Goal: Information Seeking & Learning: Learn about a topic

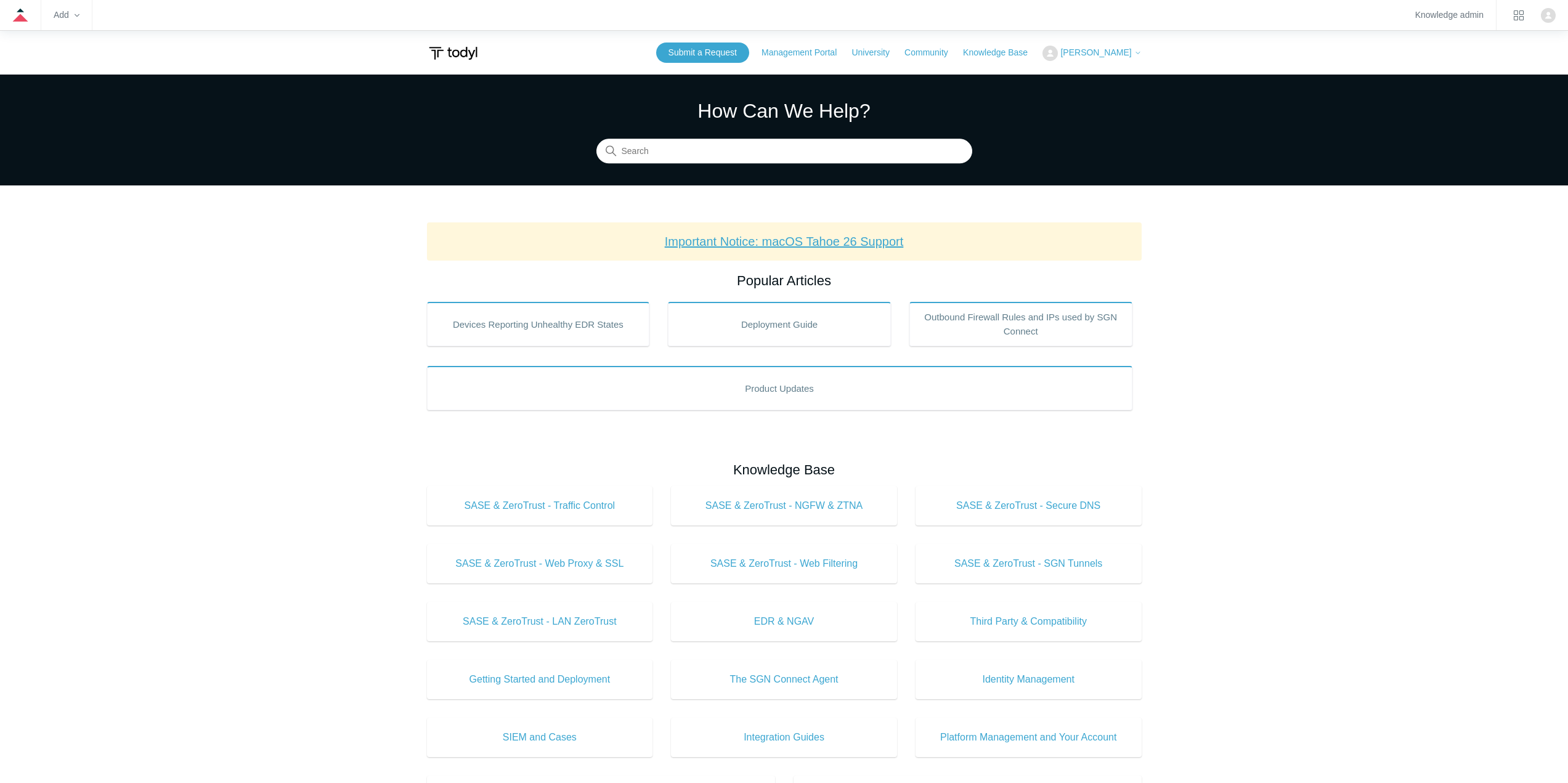
click at [740, 240] on link "Important Notice: macOS Tahoe 26 Support" at bounding box center [784, 241] width 239 height 13
click at [660, 140] on input "Search" at bounding box center [784, 152] width 376 height 25
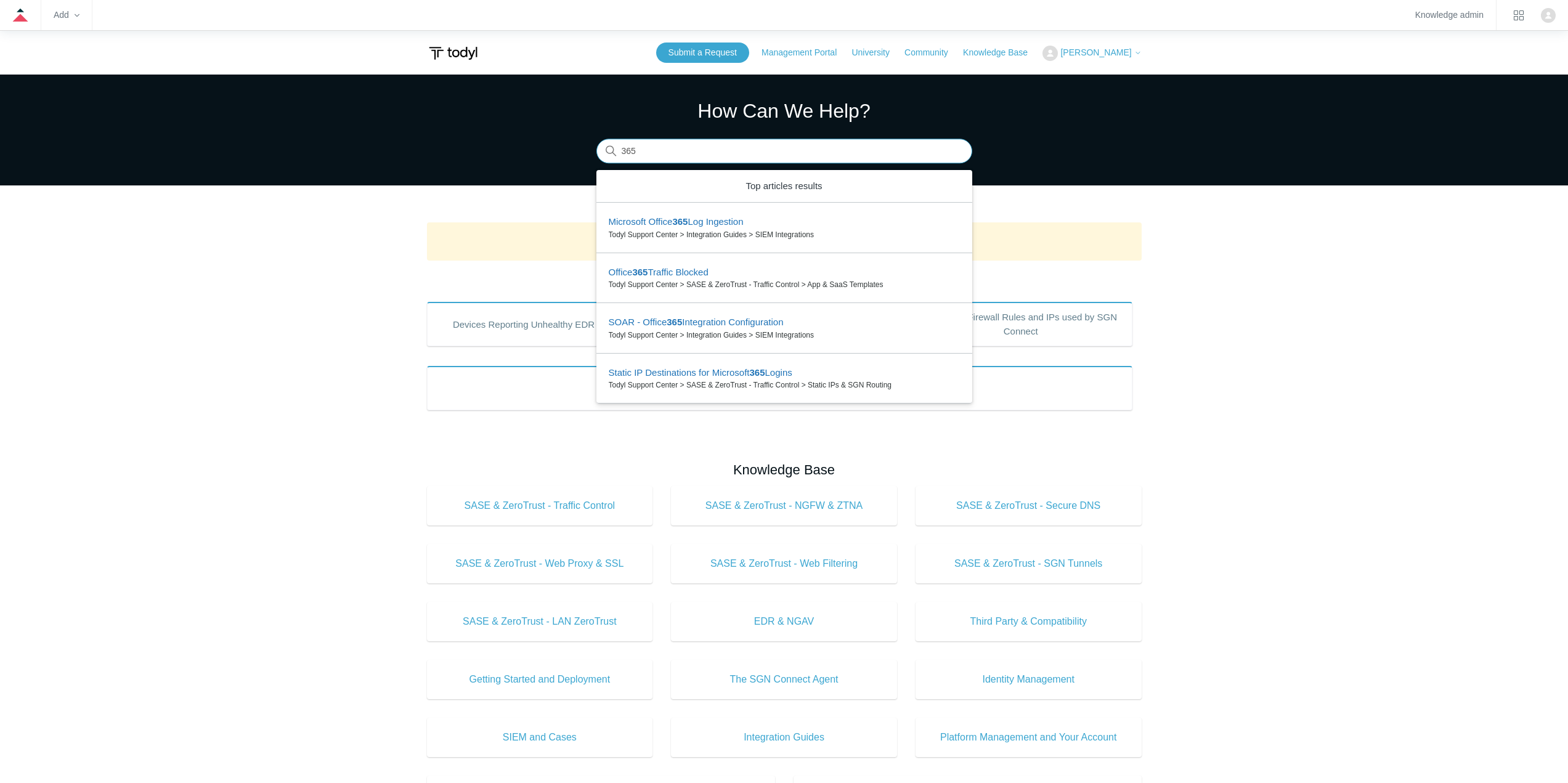
type input "365"
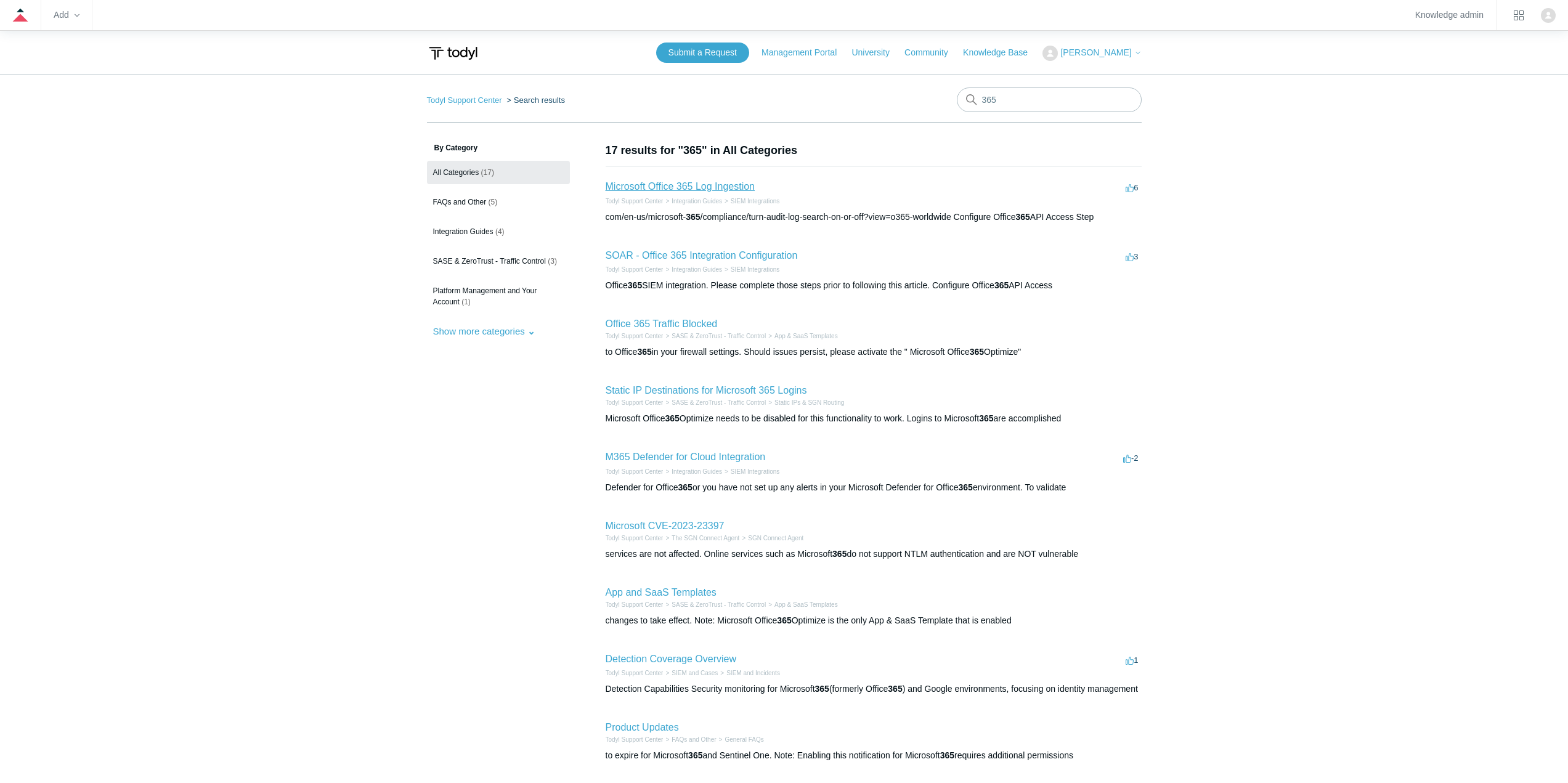
click at [700, 188] on link "Microsoft Office 365 Log Ingestion" at bounding box center [680, 187] width 149 height 11
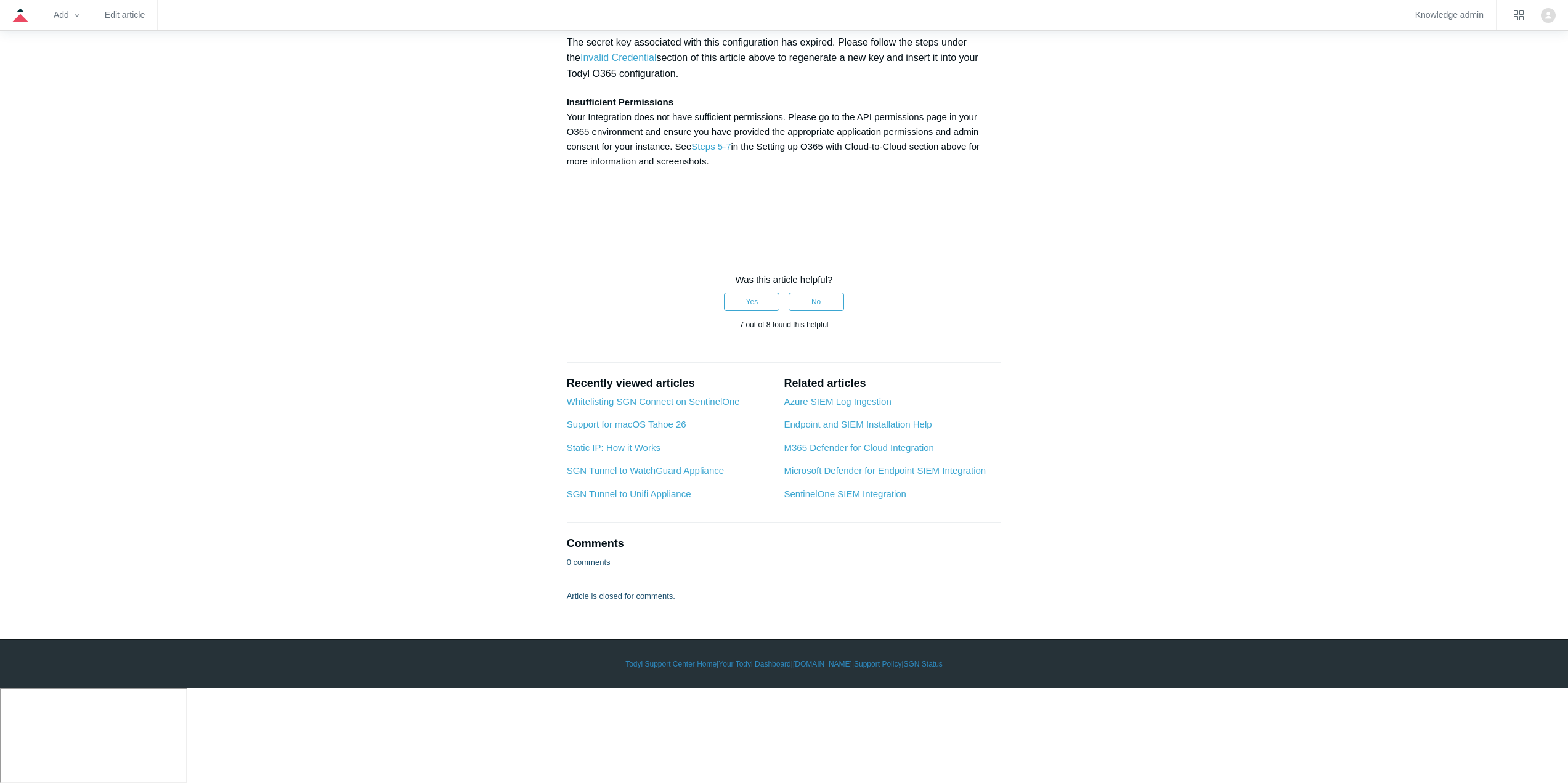
scroll to position [4129, 0]
drag, startPoint x: 1200, startPoint y: 140, endPoint x: 1256, endPoint y: 133, distance: 56.4
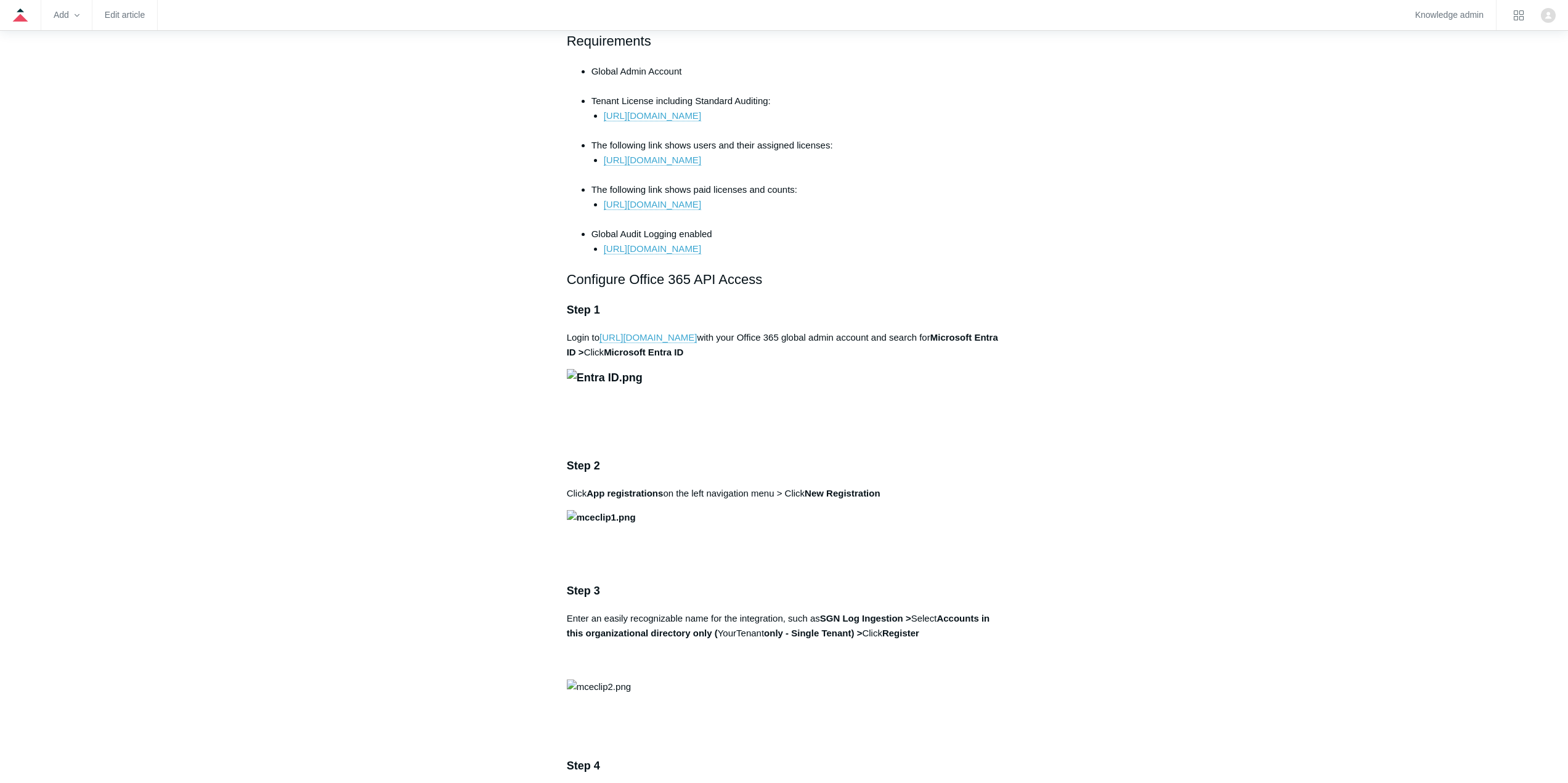
scroll to position [0, 0]
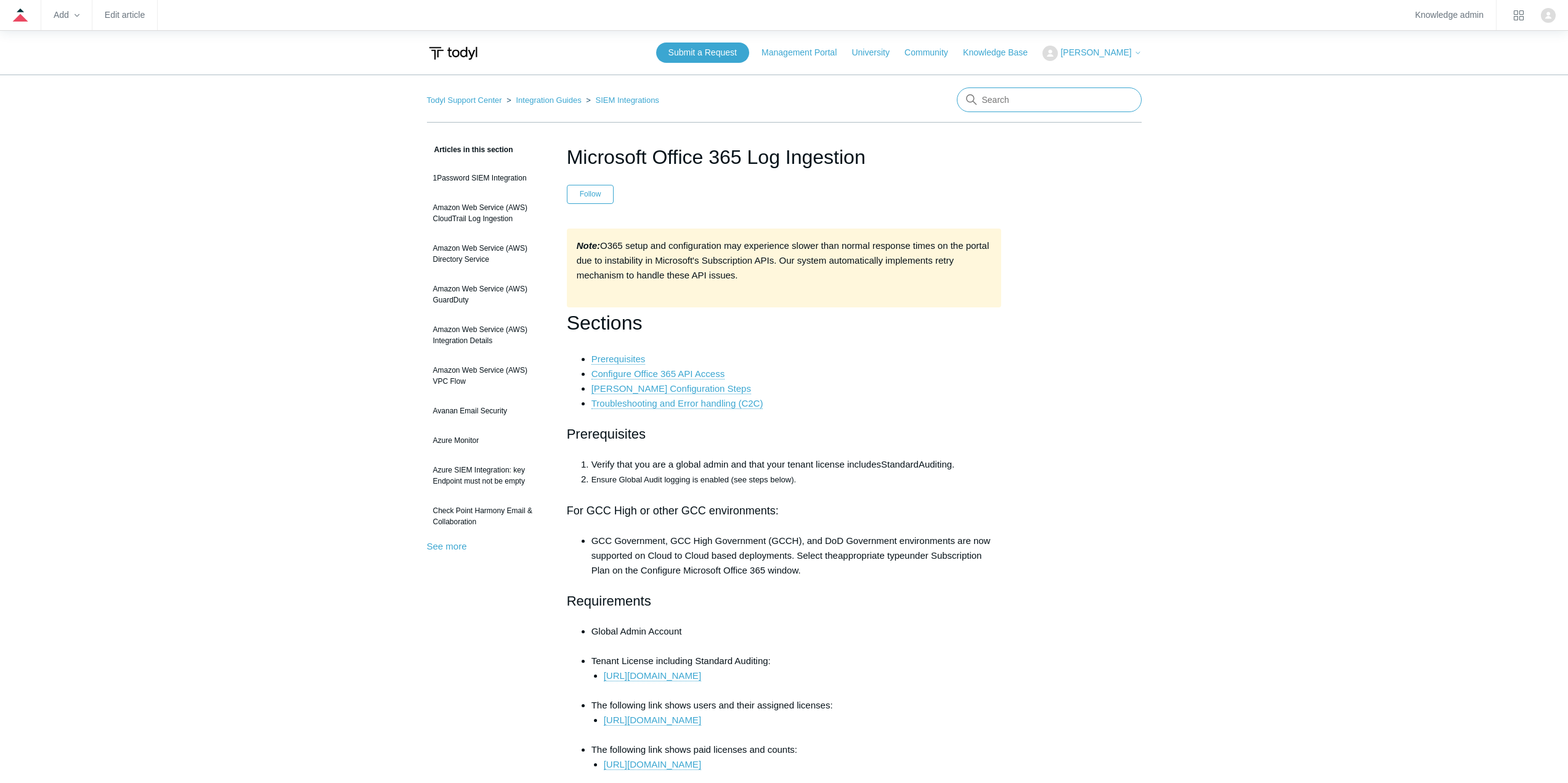
click at [1025, 92] on input "Search" at bounding box center [1049, 100] width 185 height 25
type input "workspace"
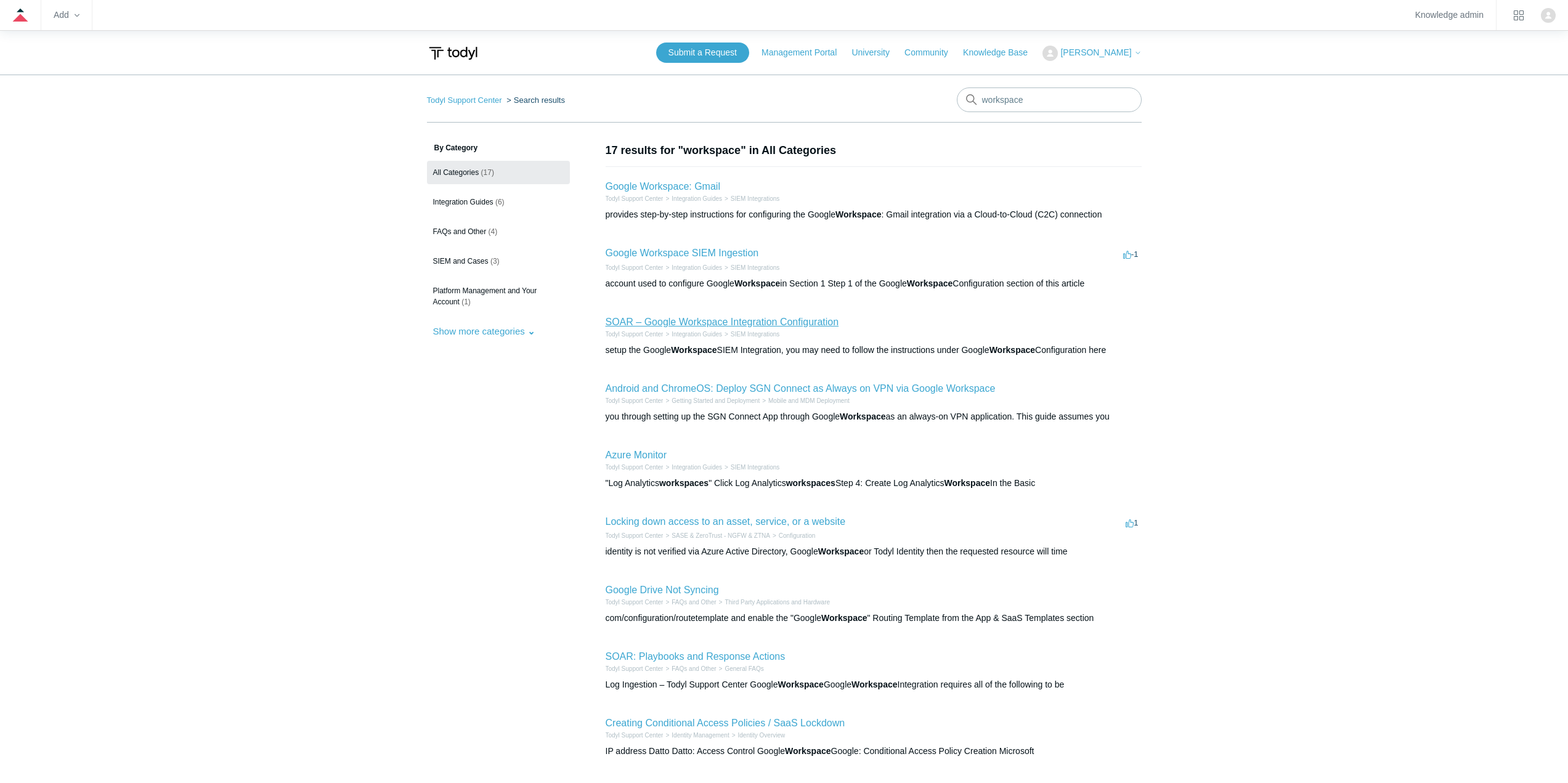
click at [694, 319] on link "SOAR – Google Workspace Integration Configuration" at bounding box center [722, 322] width 233 height 11
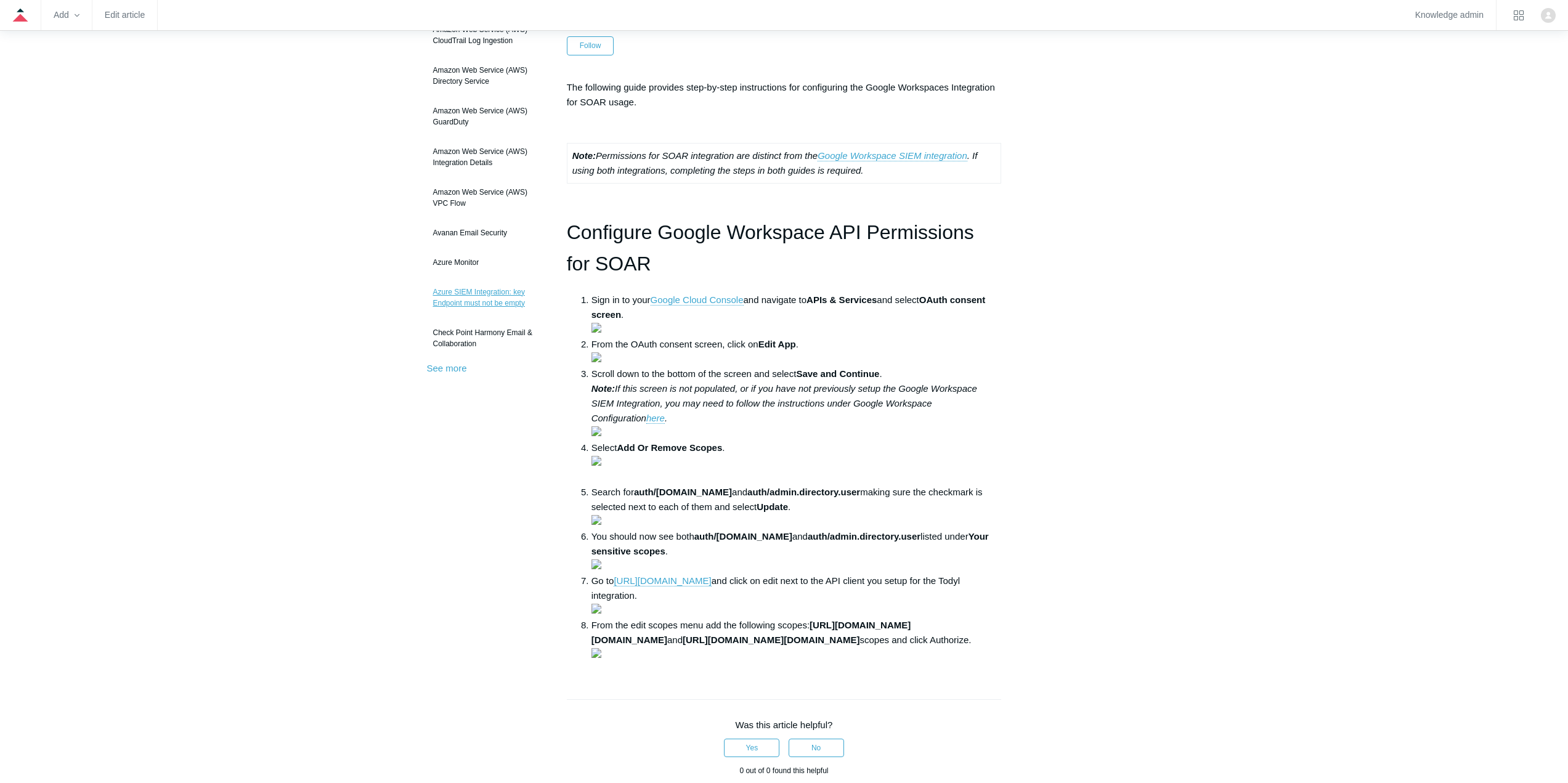
scroll to position [185, 0]
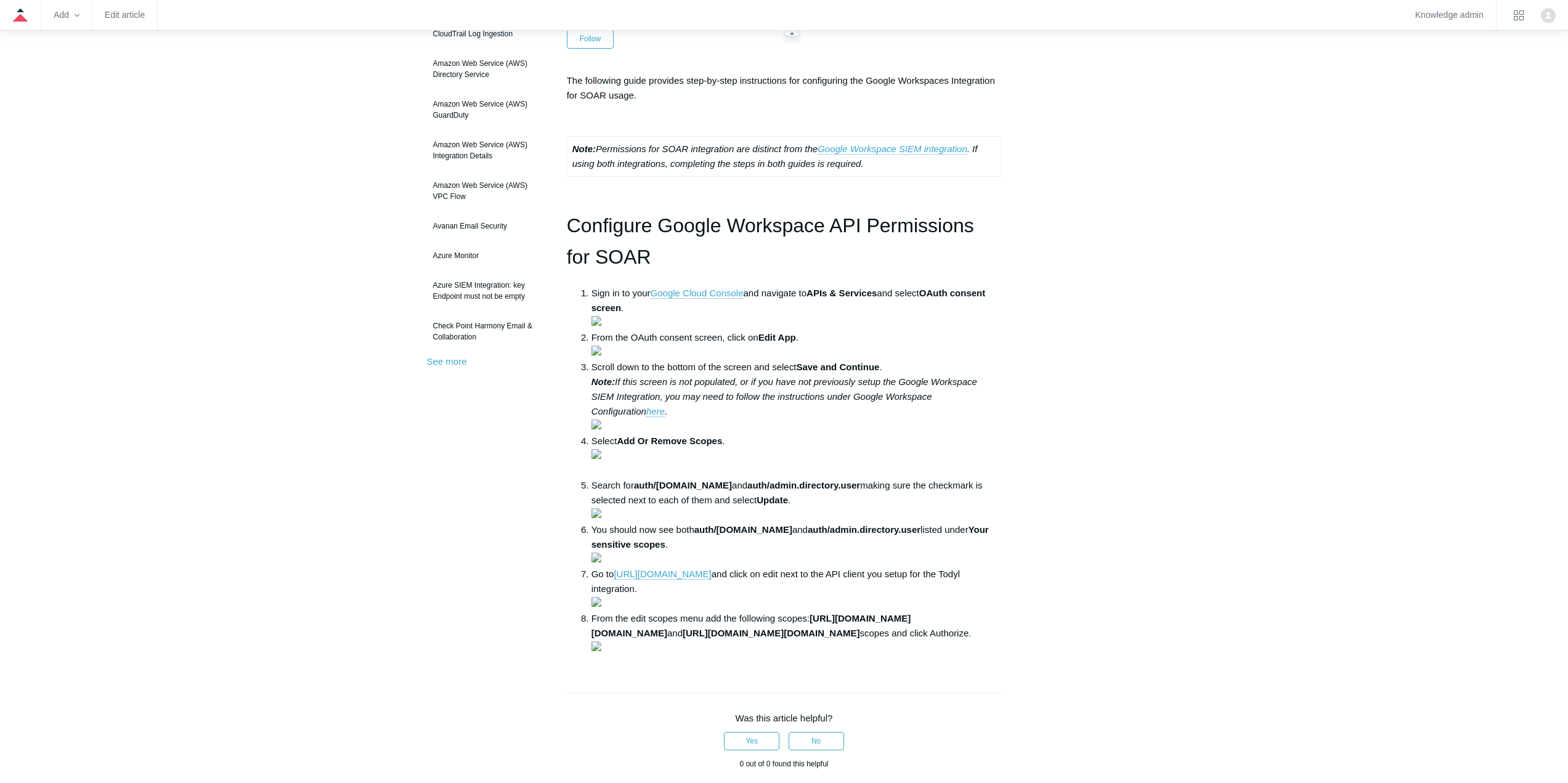
drag, startPoint x: 1147, startPoint y: 0, endPoint x: 1429, endPoint y: 40, distance: 284.8
click at [1254, 72] on main "Todyl Support Center Integration Guides SIEM Integrations Articles in this sect…" at bounding box center [784, 494] width 1568 height 1208
drag, startPoint x: 1547, startPoint y: 0, endPoint x: 1142, endPoint y: 35, distance: 406.5
click at [1142, 35] on main "Todyl Support Center Integration Guides SIEM Integrations Articles in this sect…" at bounding box center [784, 494] width 1568 height 1208
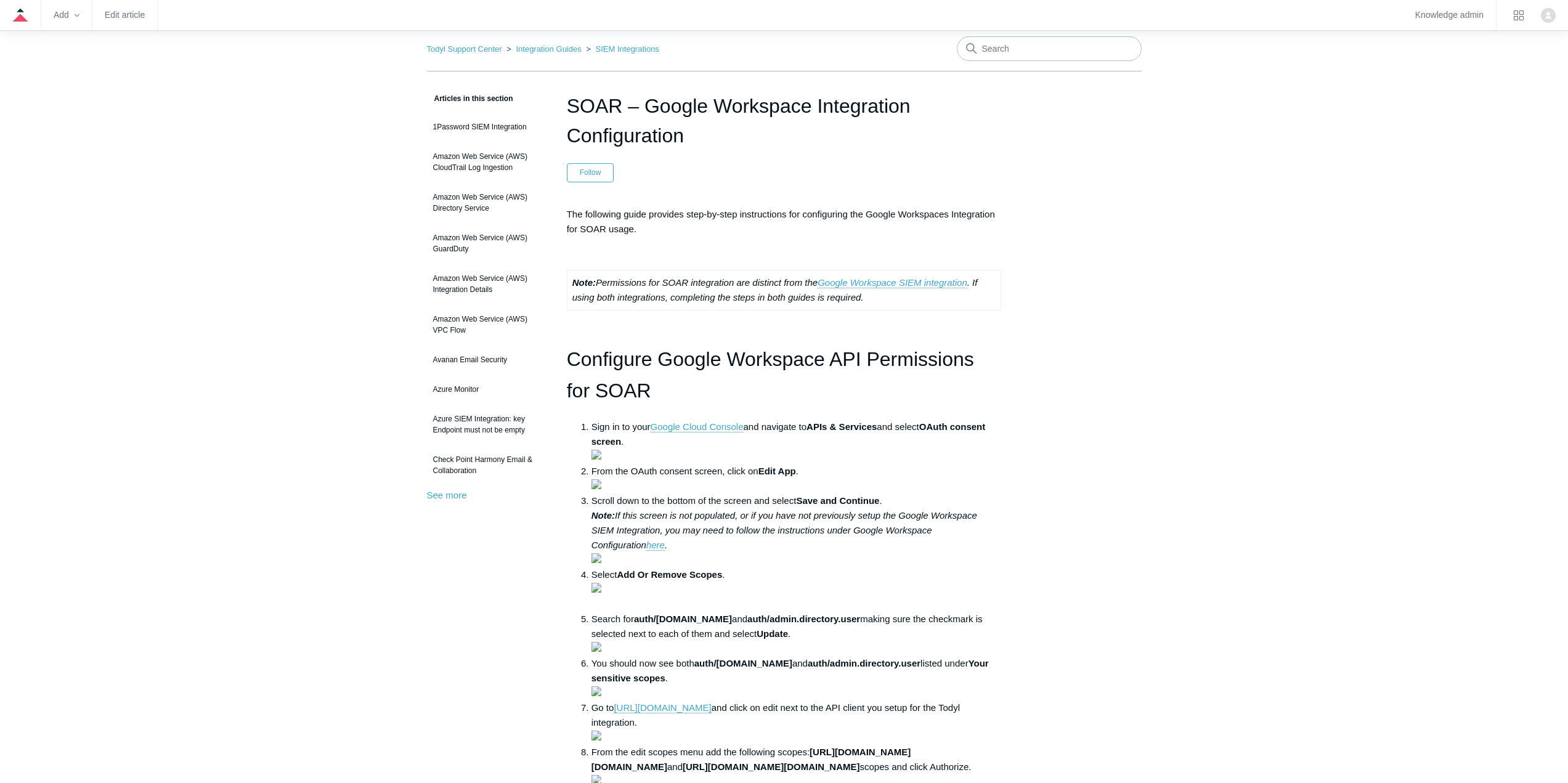
scroll to position [0, 0]
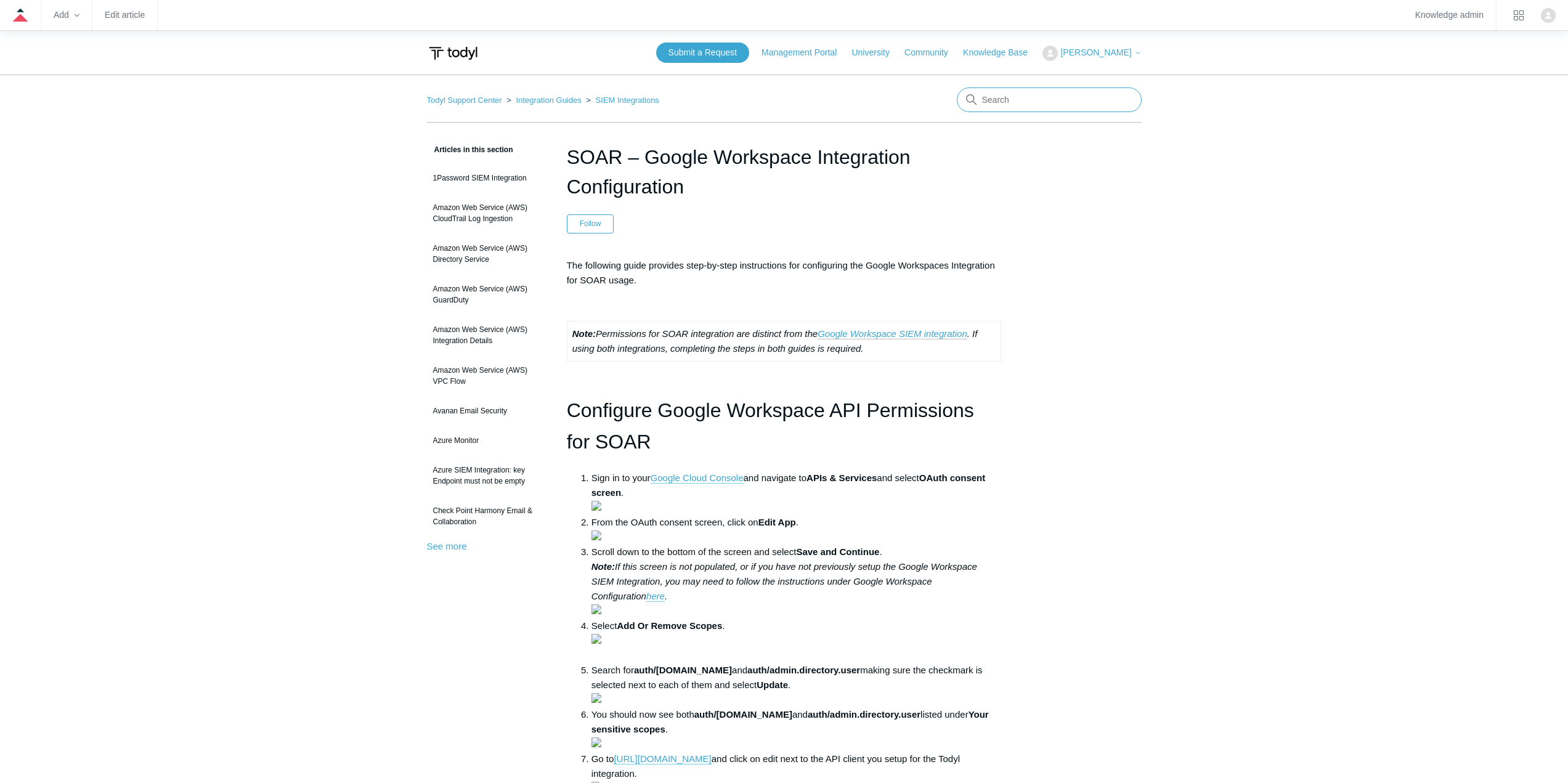
click at [1029, 106] on input "Search" at bounding box center [1049, 100] width 185 height 25
type input "test script"
